Goal: Information Seeking & Learning: Check status

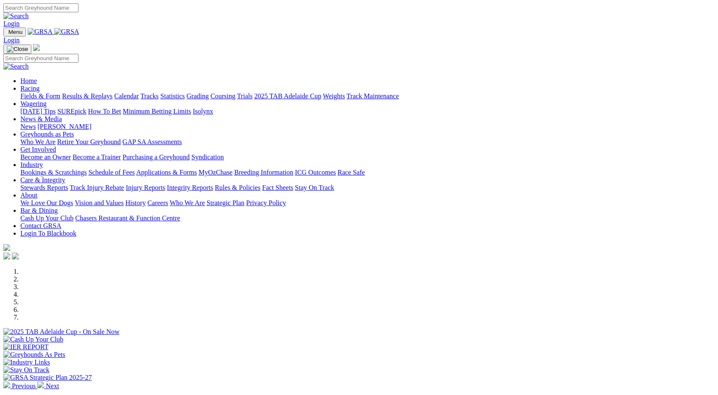
click at [112, 93] on link "Results & Replays" at bounding box center [87, 96] width 50 height 7
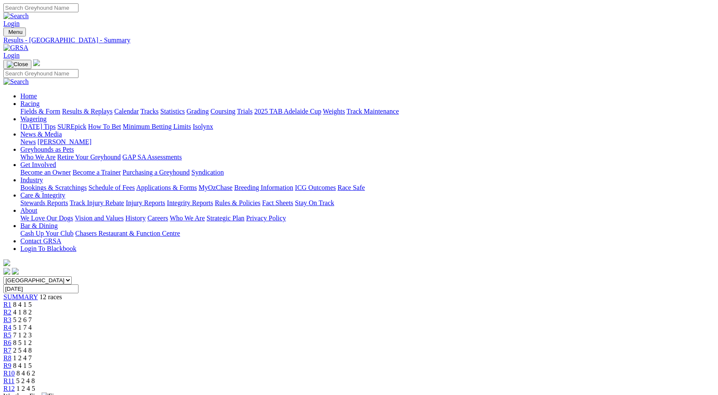
click at [11, 317] on link "R3" at bounding box center [7, 320] width 8 height 7
click at [11, 324] on span "R4" at bounding box center [7, 327] width 8 height 7
click at [328, 332] on div "R5 7 1 2 3" at bounding box center [358, 336] width 711 height 8
click at [11, 339] on link "R6" at bounding box center [7, 342] width 8 height 7
click at [11, 347] on span "R7" at bounding box center [7, 350] width 8 height 7
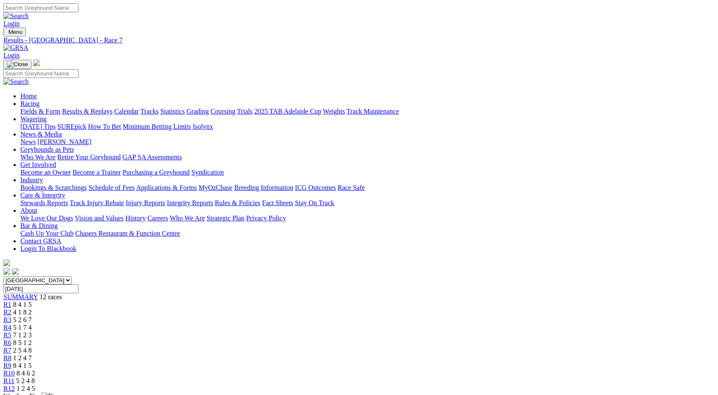
click at [11, 355] on link "R8" at bounding box center [7, 358] width 8 height 7
click at [11, 362] on link "R9" at bounding box center [7, 365] width 8 height 7
click at [524, 370] on div "R10 8 4 6 2" at bounding box center [358, 374] width 711 height 8
click at [14, 378] on span "R11" at bounding box center [8, 381] width 11 height 7
click at [15, 385] on span "R12" at bounding box center [8, 388] width 11 height 7
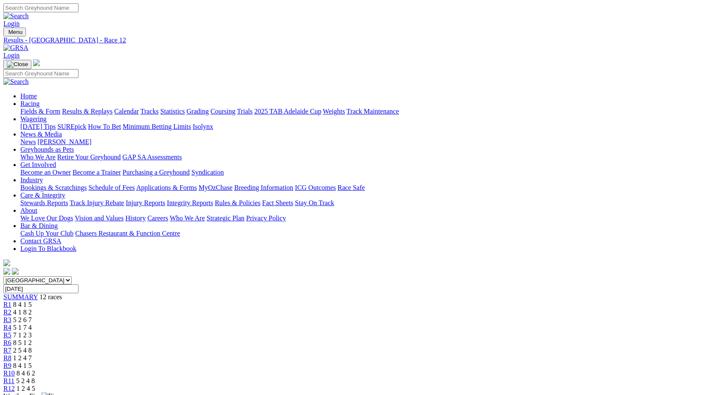
click at [174, 301] on div "R1 8 4 1 5" at bounding box center [358, 305] width 711 height 8
click at [198, 309] on div "R2 4 1 8 2" at bounding box center [358, 313] width 711 height 8
click at [32, 317] on span "5 2 6 7" at bounding box center [22, 320] width 19 height 7
click at [294, 324] on div "R4 5 1 7 4" at bounding box center [358, 328] width 711 height 8
click at [11, 332] on link "R5" at bounding box center [7, 335] width 8 height 7
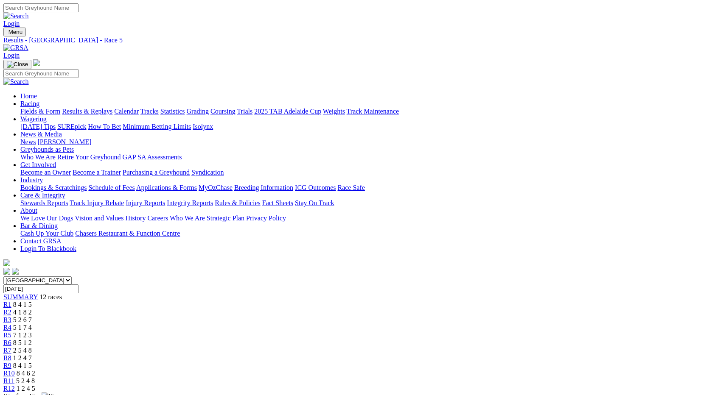
click at [112, 108] on link "Results & Replays" at bounding box center [87, 111] width 50 height 7
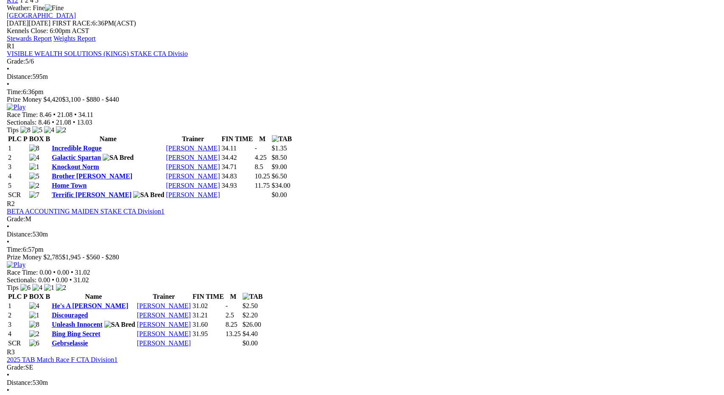
scroll to position [382, 0]
